Goal: Information Seeking & Learning: Understand process/instructions

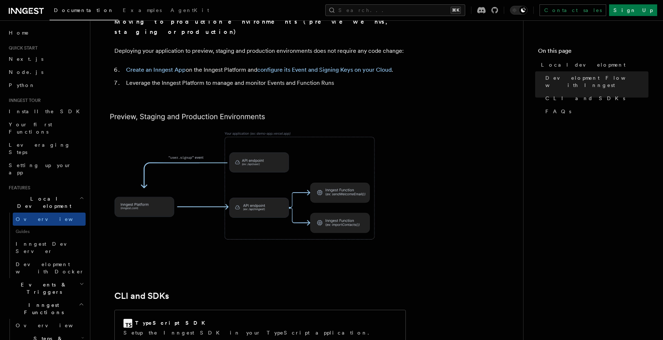
scroll to position [956, 0]
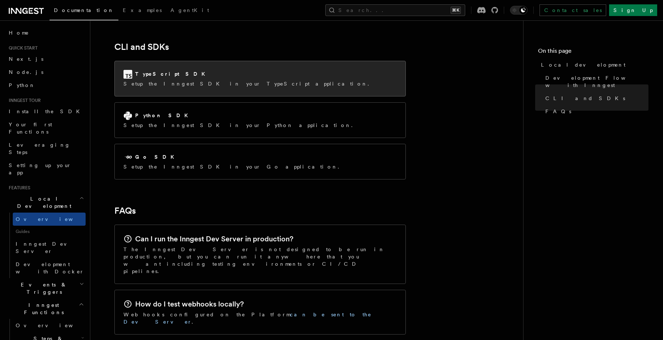
click at [200, 61] on div "TypeScript SDK Setup the Inngest SDK in your TypeScript application." at bounding box center [260, 78] width 291 height 35
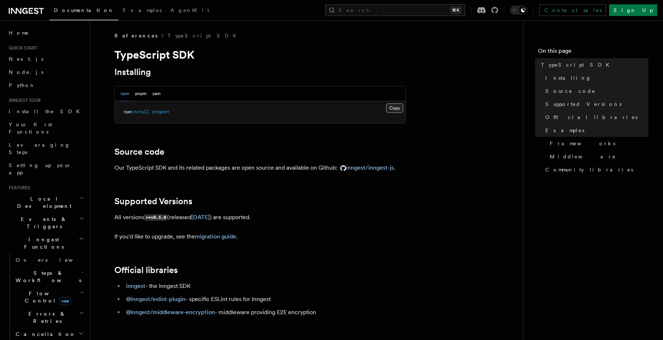
click at [397, 110] on button "Copy Copied" at bounding box center [394, 107] width 17 height 9
